Goal: Task Accomplishment & Management: Complete application form

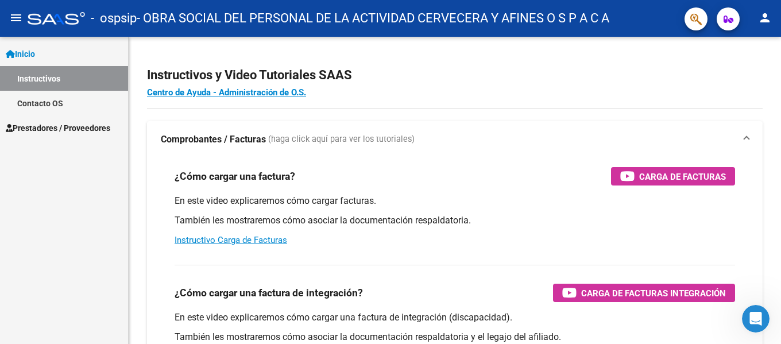
click at [68, 131] on span "Prestadores / Proveedores" at bounding box center [58, 128] width 104 height 13
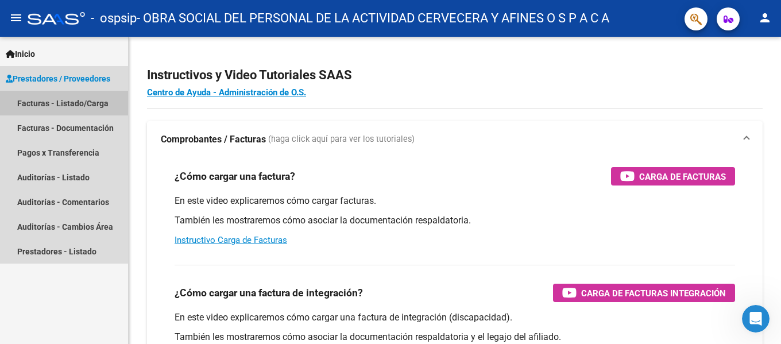
click at [73, 109] on link "Facturas - Listado/Carga" at bounding box center [64, 103] width 128 height 25
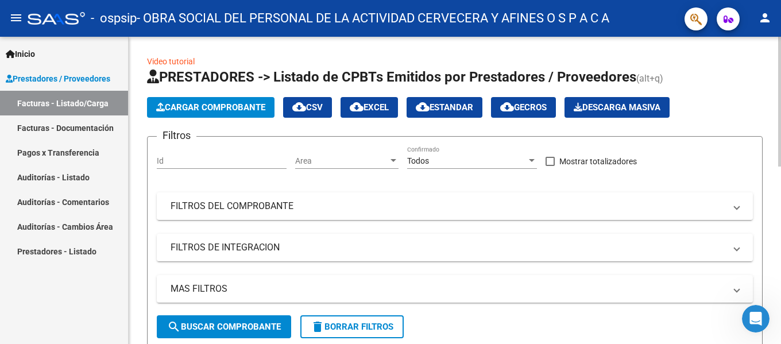
click at [219, 100] on button "Cargar Comprobante" at bounding box center [210, 107] width 127 height 21
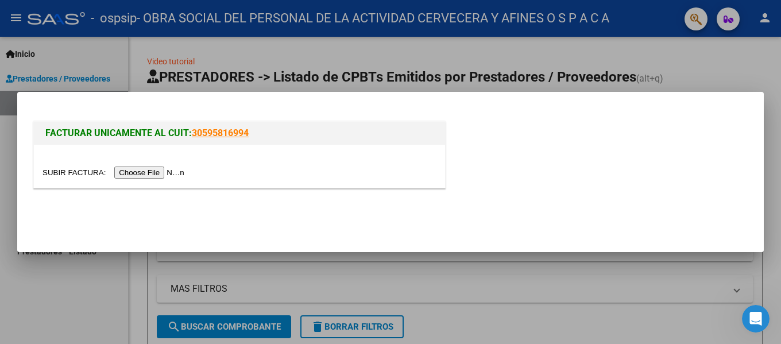
click at [127, 177] on input "file" at bounding box center [114, 173] width 145 height 12
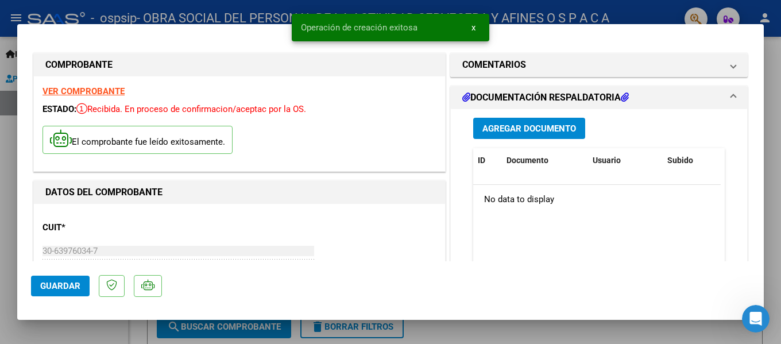
click at [518, 130] on span "Agregar Documento" at bounding box center [529, 128] width 94 height 10
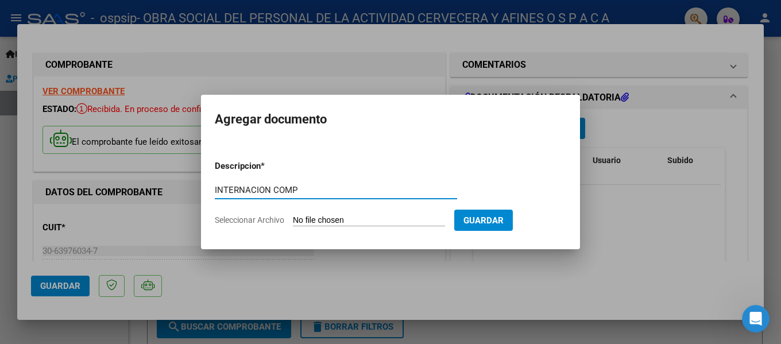
type input "INTERNACION COMP"
click at [320, 212] on form "Descripcion * INTERNACION COMP Escriba aquí una descripcion Seleccionar Archivo…" at bounding box center [390, 193] width 351 height 84
click at [315, 216] on input "Seleccionar Archivo" at bounding box center [369, 220] width 152 height 11
type input "C:\fakepath\complemento DURE ROBERTO HC.pdf"
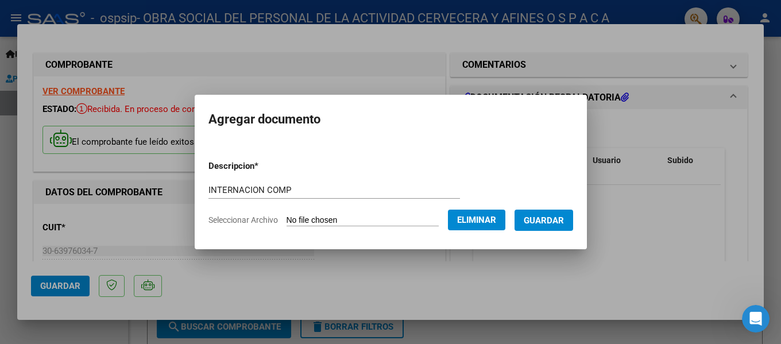
click at [539, 215] on span "Guardar" at bounding box center [544, 220] width 40 height 10
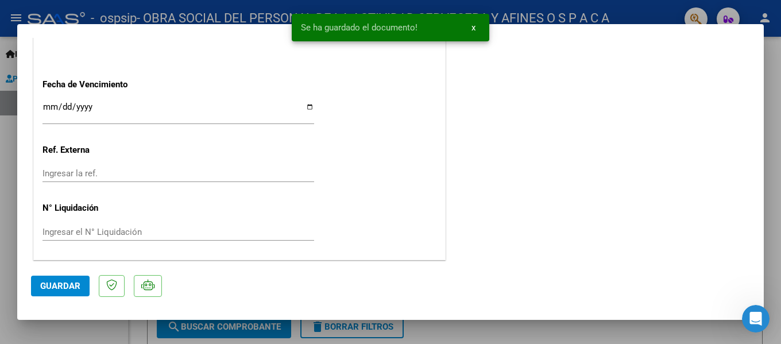
scroll to position [694, 0]
click at [64, 284] on span "Guardar" at bounding box center [60, 286] width 40 height 10
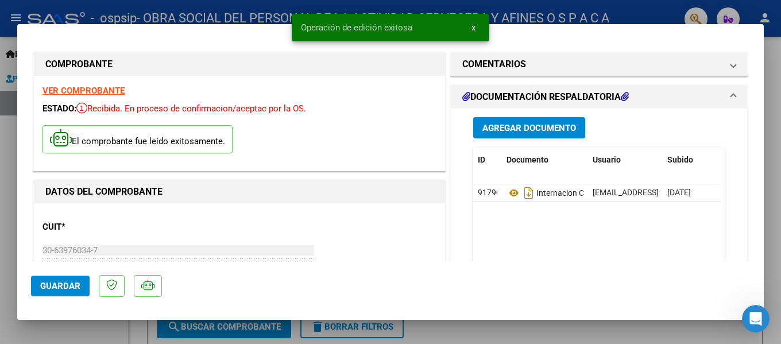
scroll to position [0, 0]
click at [475, 26] on span "x" at bounding box center [473, 27] width 4 height 10
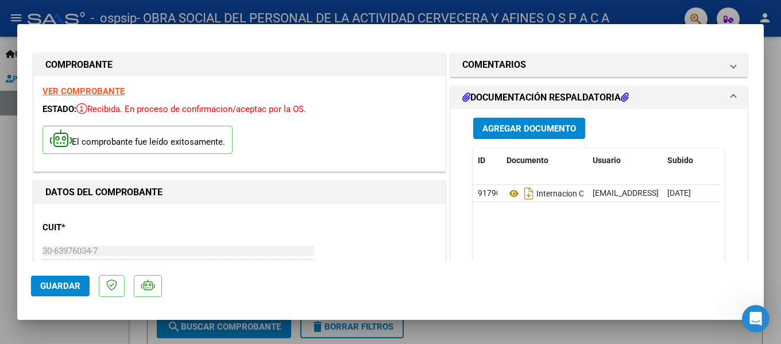
click at [0, 166] on div at bounding box center [390, 172] width 781 height 344
type input "$ 0,00"
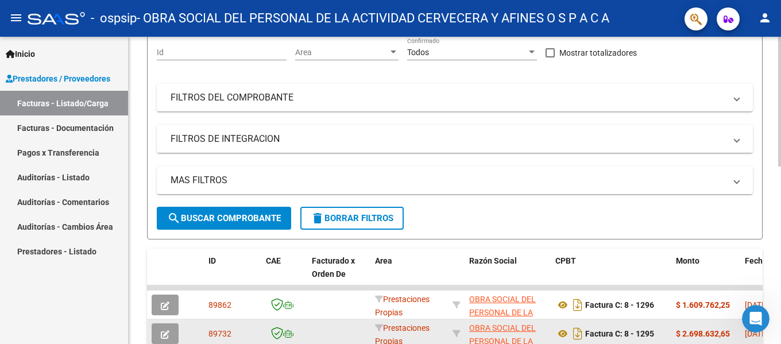
scroll to position [230, 0]
